Goal: Task Accomplishment & Management: Use online tool/utility

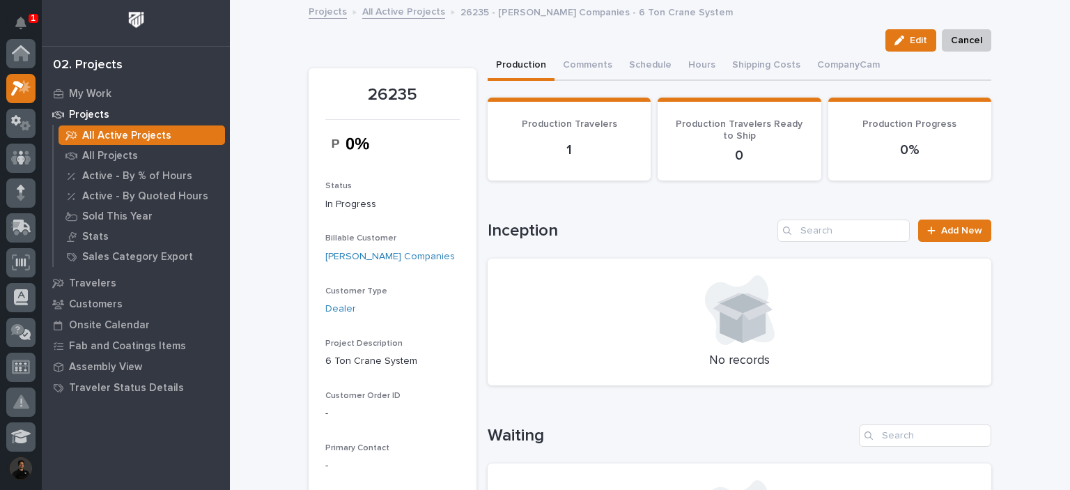
scroll to position [35, 0]
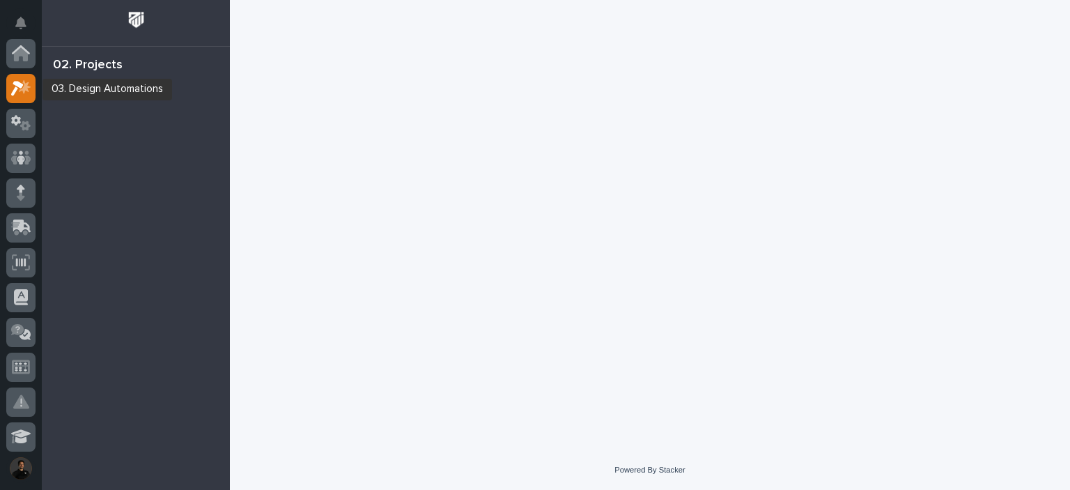
scroll to position [35, 0]
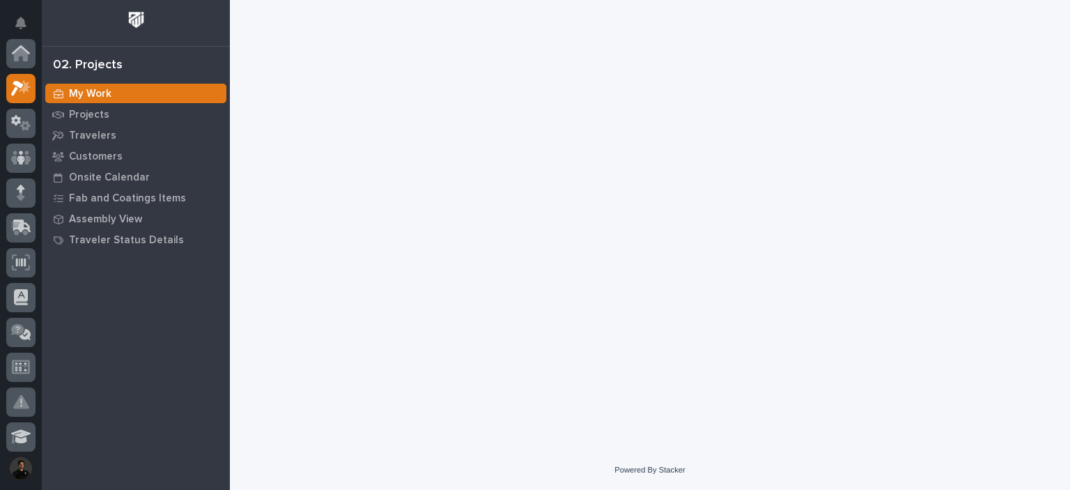
scroll to position [35, 0]
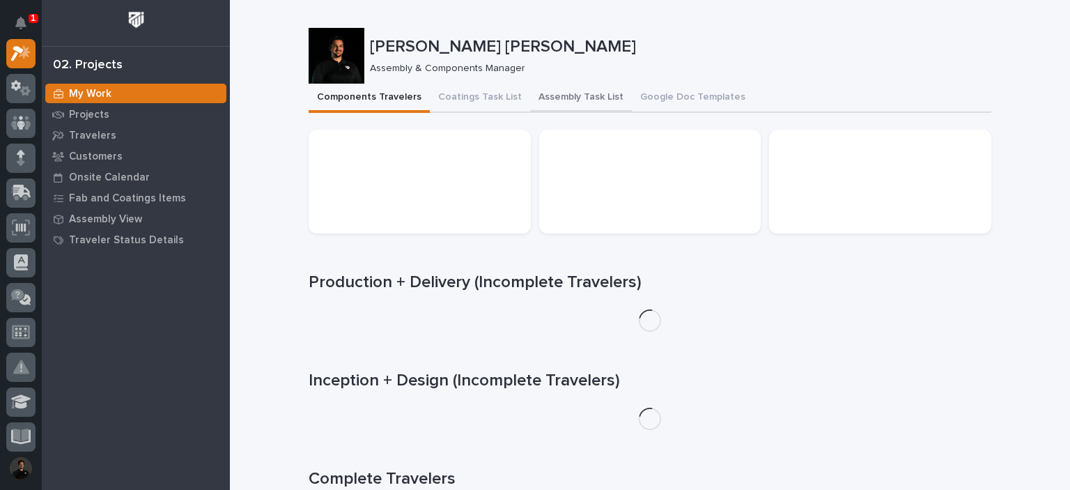
click at [573, 107] on button "Assembly Task List" at bounding box center [581, 98] width 102 height 29
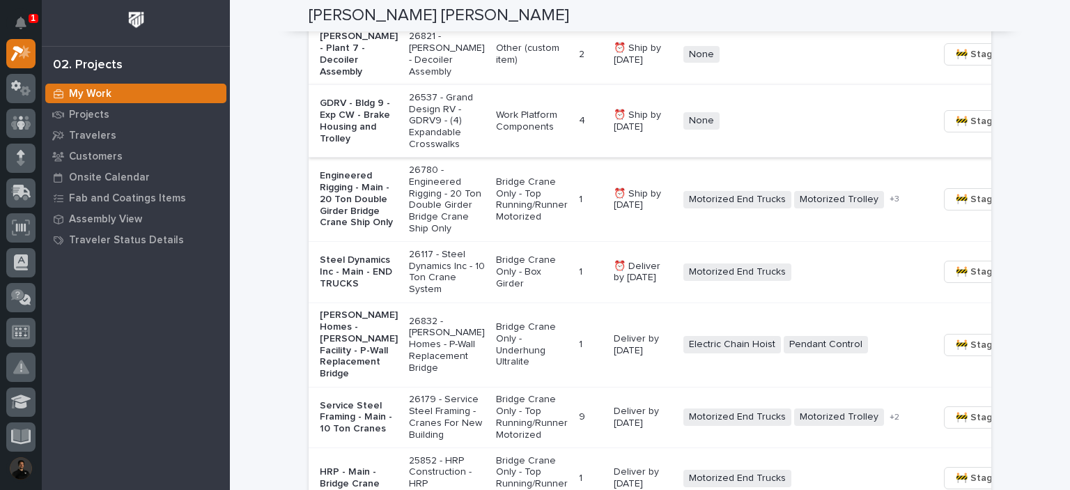
scroll to position [1115, 0]
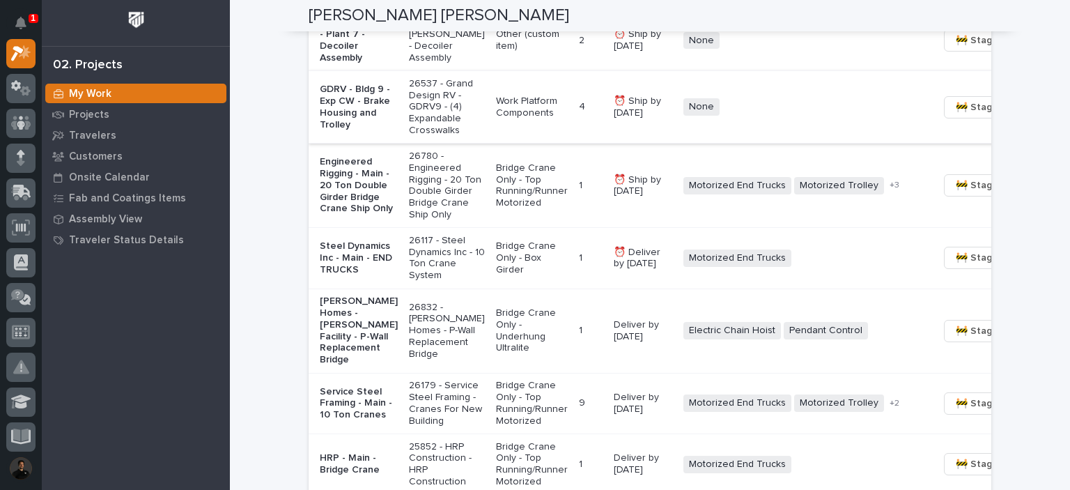
click at [956, 116] on span "🚧 Staging →" at bounding box center [985, 107] width 58 height 17
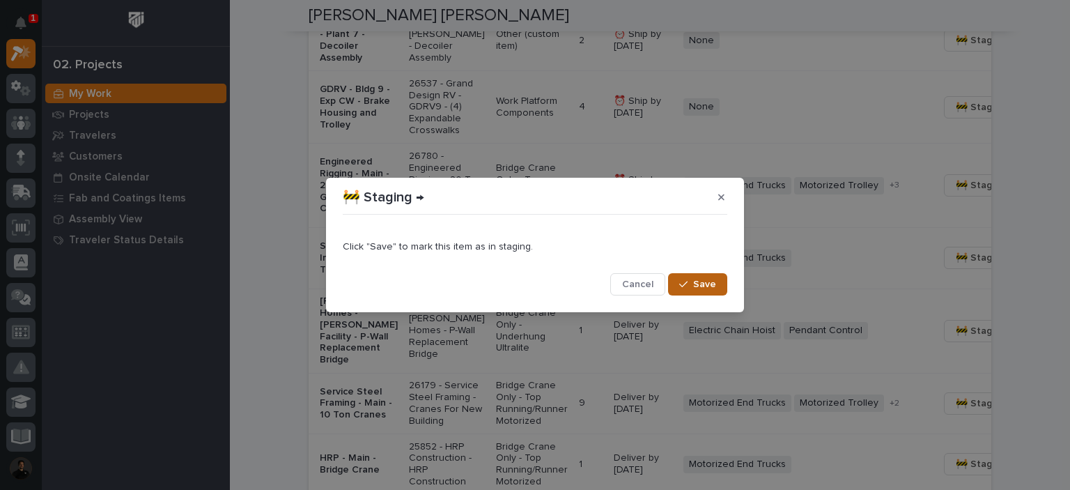
click at [687, 281] on button "Save" at bounding box center [697, 284] width 59 height 22
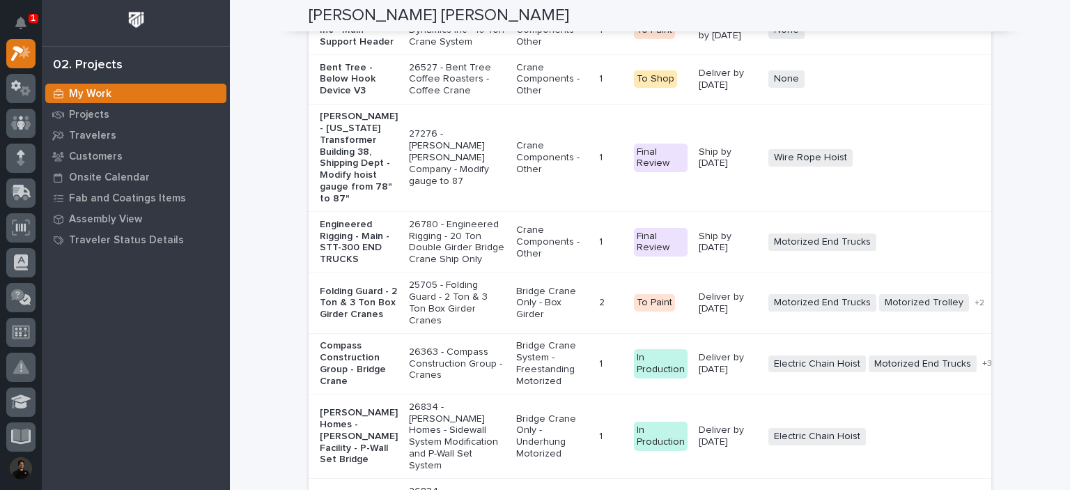
scroll to position [2786, 0]
